Goal: Task Accomplishment & Management: Manage account settings

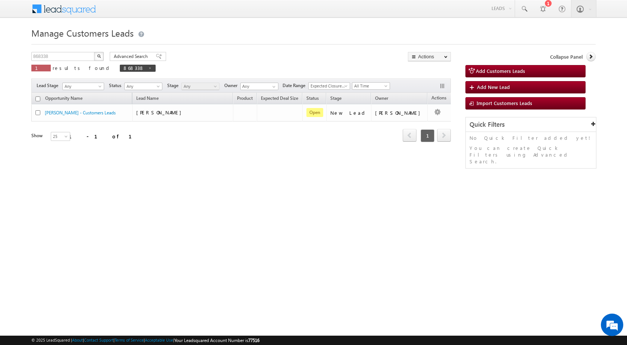
click at [496, 7] on link "Leads" at bounding box center [501, 8] width 27 height 16
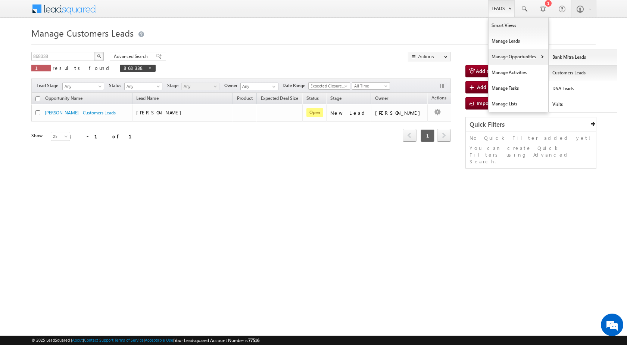
click at [563, 74] on link "Customers Leads" at bounding box center [583, 73] width 68 height 16
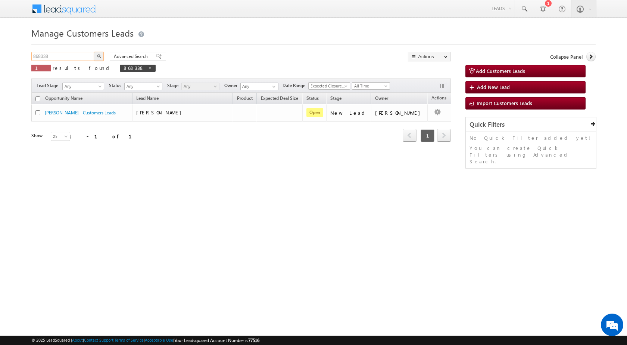
click at [59, 55] on input "868338" at bounding box center [63, 56] width 64 height 9
click at [185, 186] on div "Manage Customers Leads 868338 X 1 results found 868338 Advanced Search Advanced…" at bounding box center [313, 118] width 565 height 187
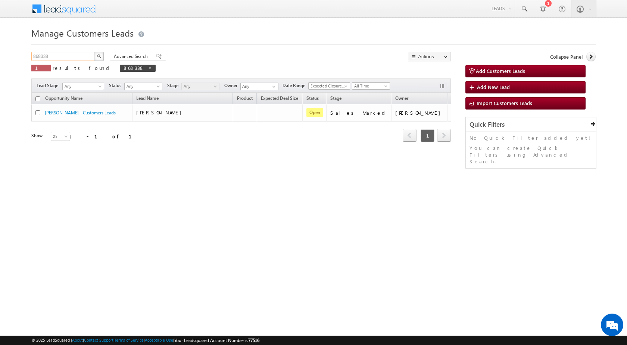
click at [50, 56] on input "868338" at bounding box center [63, 56] width 64 height 9
click at [51, 55] on input "868338" at bounding box center [63, 56] width 64 height 9
paste input "72243"
type input "872243"
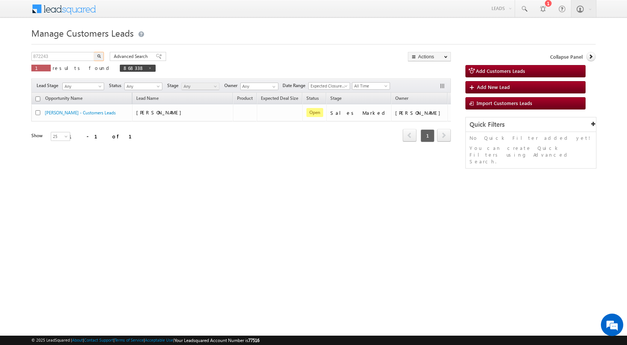
click at [100, 55] on img "button" at bounding box center [99, 56] width 4 height 4
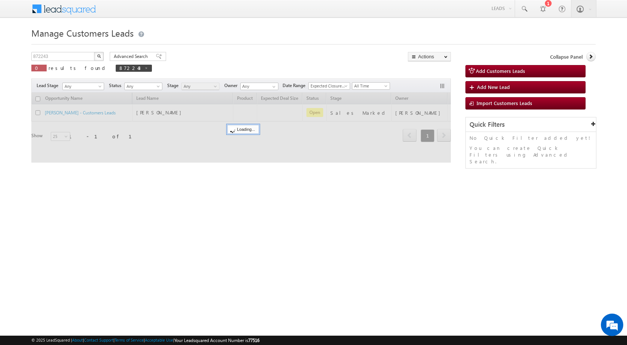
click at [276, 203] on div "Manage Customers Leads 872243 X 0 results found 872243 Advanced Search Advanced…" at bounding box center [313, 118] width 565 height 187
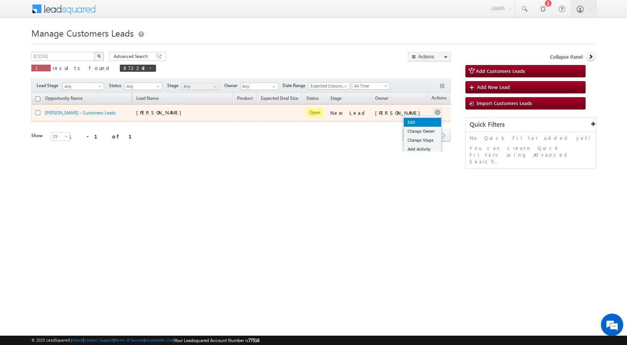
click at [417, 122] on link "Edit" at bounding box center [422, 122] width 37 height 9
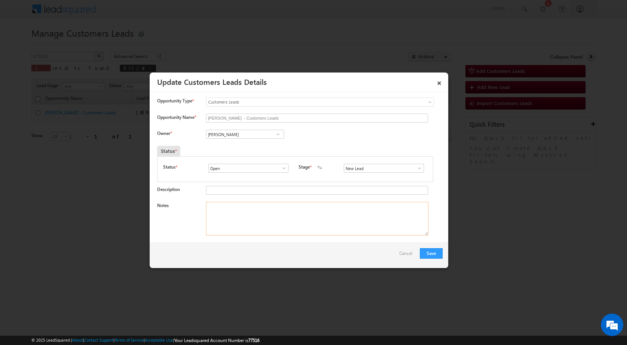
click at [224, 209] on textarea "Notes" at bounding box center [317, 219] width 223 height 34
paste textarea "BT - TOPUP / Outstanding amt - 4 lac / Topup want - 6 lac / Name -RAMESHWAR / r…"
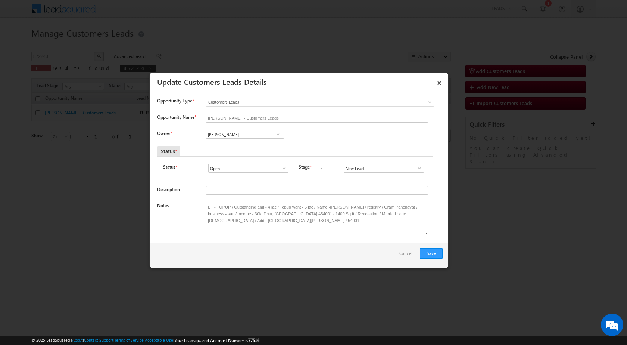
type textarea "BT - TOPUP / Outstanding amt - 4 lac / Topup want - 6 lac / Name -RAMESHWAR / r…"
click at [226, 134] on input "[PERSON_NAME]" at bounding box center [245, 134] width 78 height 9
paste input "krishna.kumar@sgrlimited.in"
click at [224, 147] on span "krishna.kumar@sgrlimited.in" at bounding box center [242, 149] width 67 height 6
type input "Krishna Kumar"
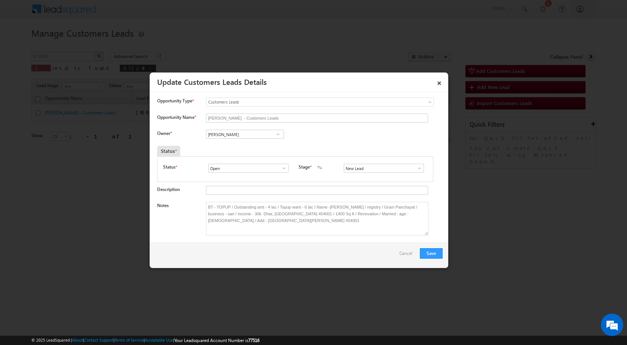
click at [332, 150] on div "Status *" at bounding box center [259, 151] width 205 height 10
click at [418, 170] on span at bounding box center [419, 168] width 7 height 6
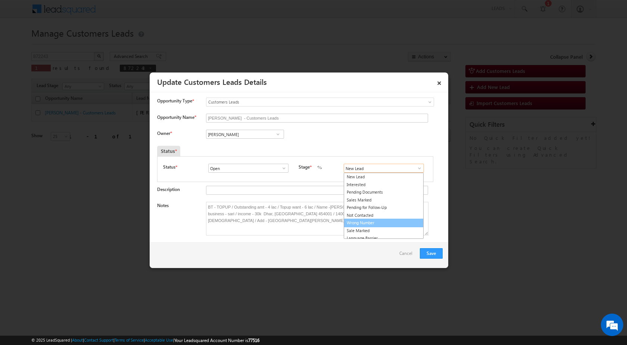
scroll to position [11, 0]
click at [357, 221] on link "Sale Marked" at bounding box center [384, 219] width 80 height 9
type input "Sale Marked"
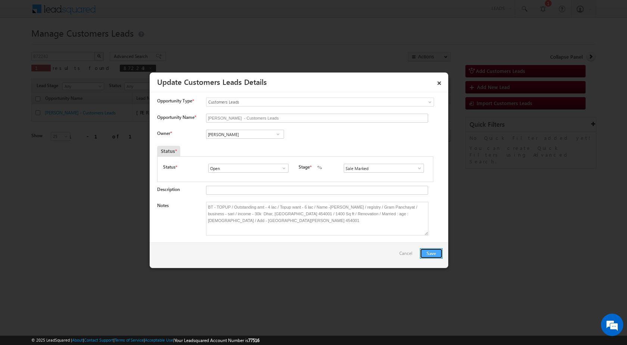
click at [427, 251] on button "Save" at bounding box center [431, 253] width 23 height 10
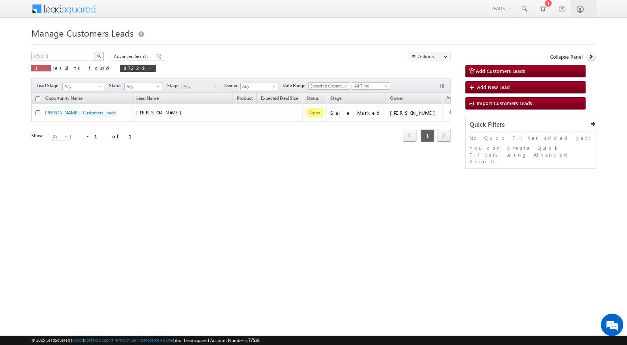
click at [155, 230] on html "Menu Surbhi Dhadve sitar a5@ks erve." at bounding box center [313, 115] width 627 height 230
click at [287, 198] on div "Manage Customers Leads Customers Leads updated successfully. 872243 X 1 results…" at bounding box center [313, 118] width 565 height 187
click at [327, 188] on div "Manage Customers Leads Customers Leads updated successfully. 872243 X 1 results…" at bounding box center [313, 118] width 565 height 187
